Goal: Information Seeking & Learning: Learn about a topic

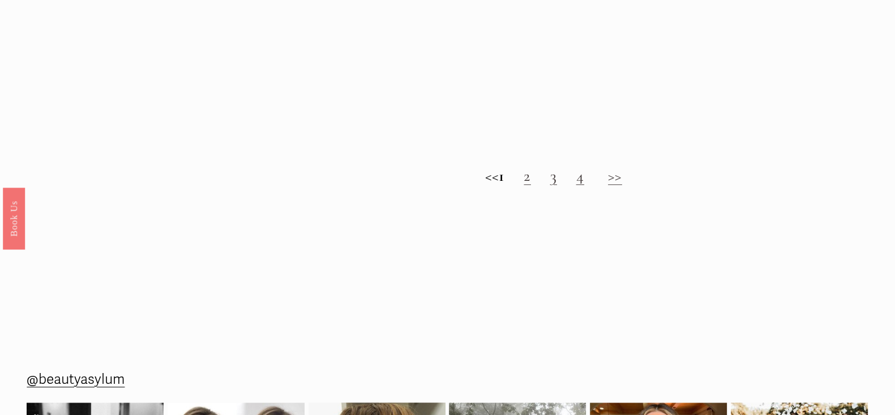
scroll to position [1249, 0]
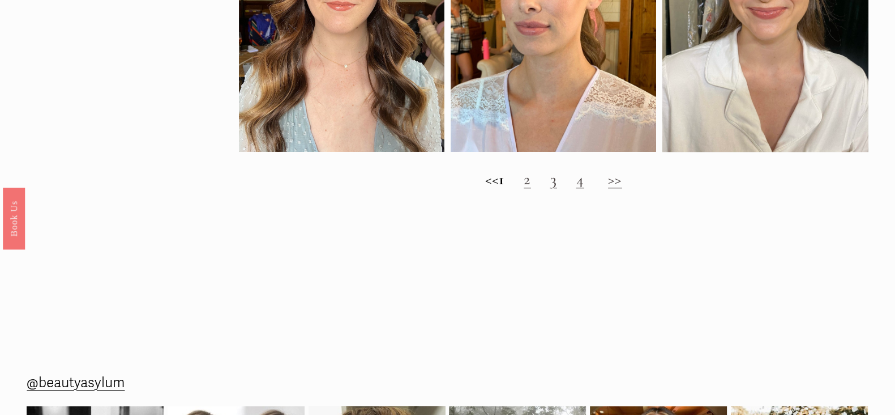
click at [531, 189] on link "2" at bounding box center [527, 178] width 7 height 19
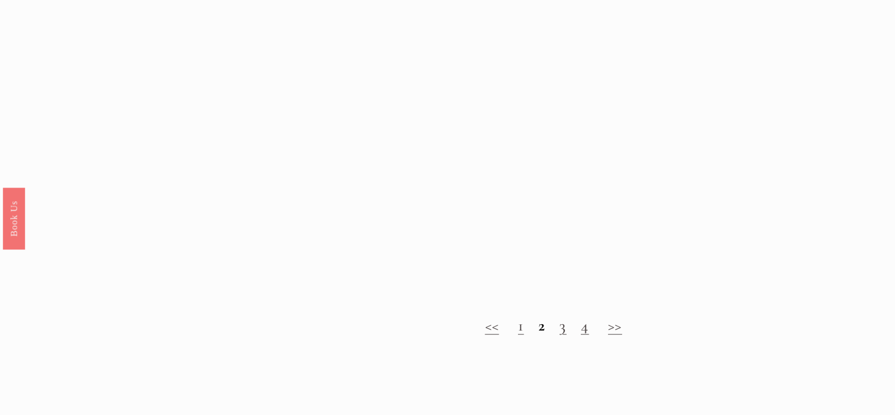
scroll to position [1079, 0]
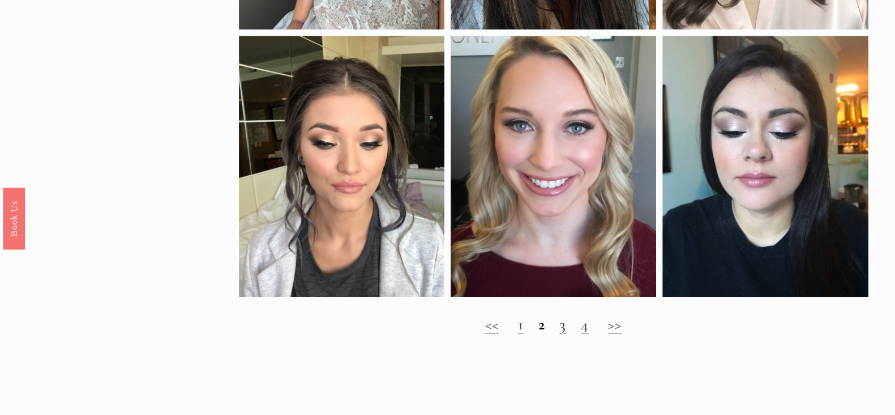
click at [564, 332] on link "3" at bounding box center [563, 323] width 7 height 19
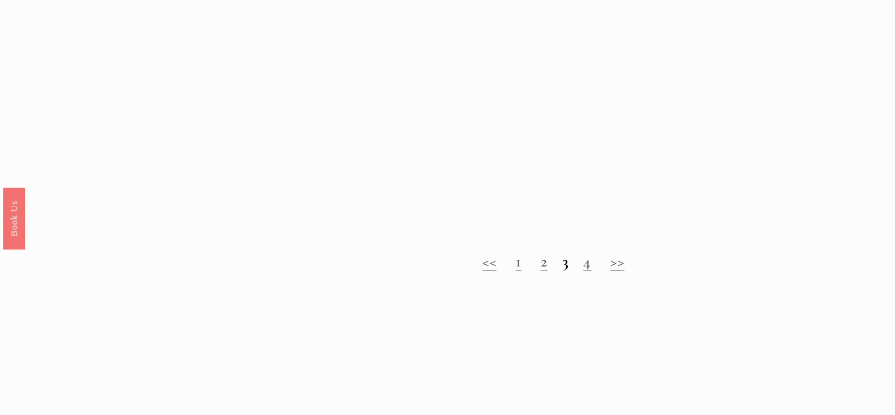
scroll to position [1216, 0]
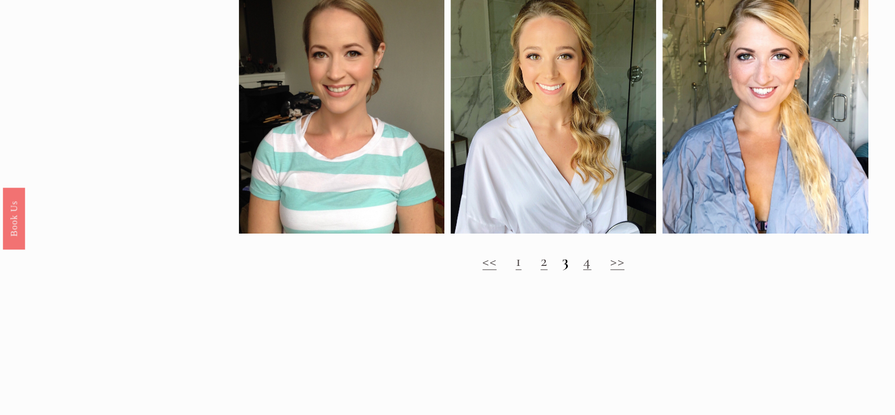
click at [581, 270] on h2 "<< 1 2 3 4 >>" at bounding box center [554, 260] width 630 height 19
click at [588, 270] on link "4" at bounding box center [587, 260] width 8 height 19
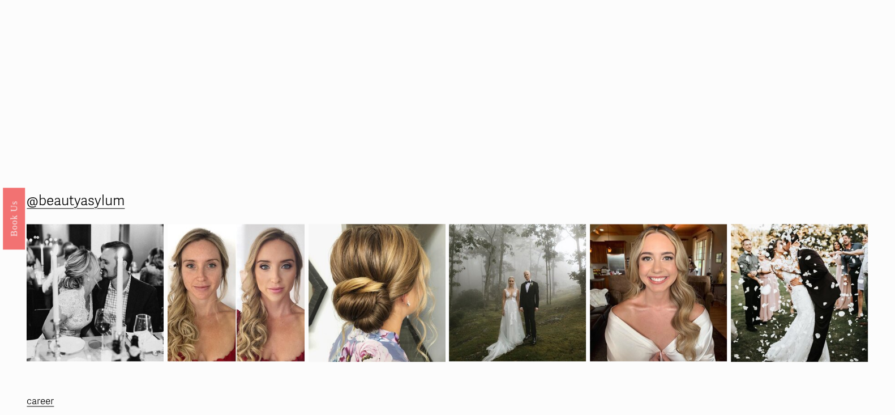
scroll to position [1476, 0]
